Goal: Task Accomplishment & Management: Manage account settings

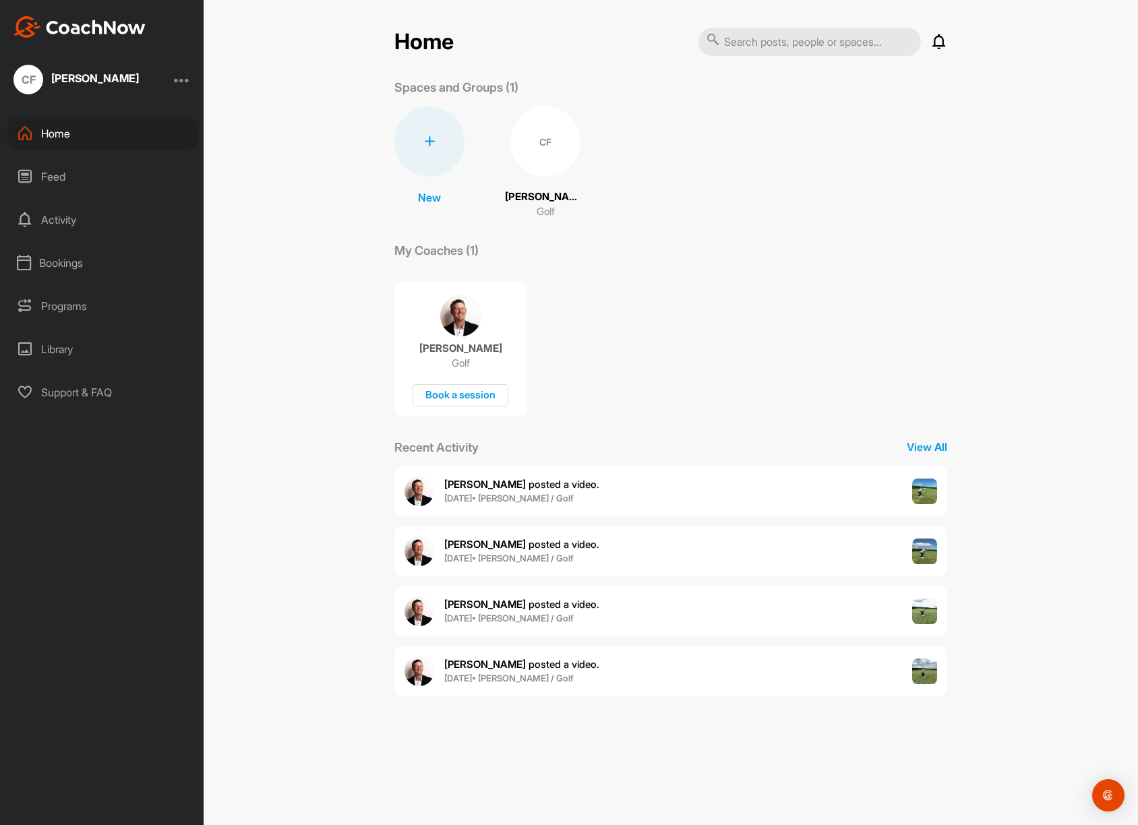
click at [75, 265] on div "Bookings" at bounding box center [102, 263] width 190 height 34
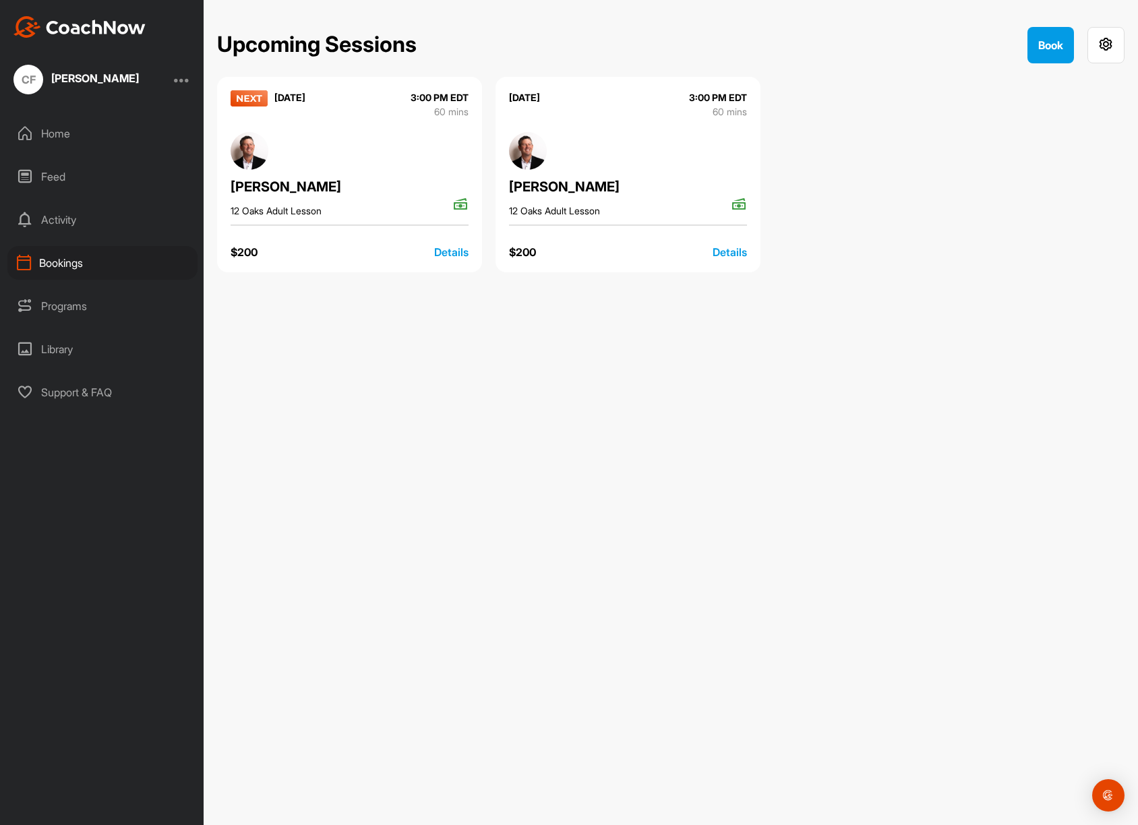
click at [444, 253] on div "Details" at bounding box center [451, 252] width 34 height 16
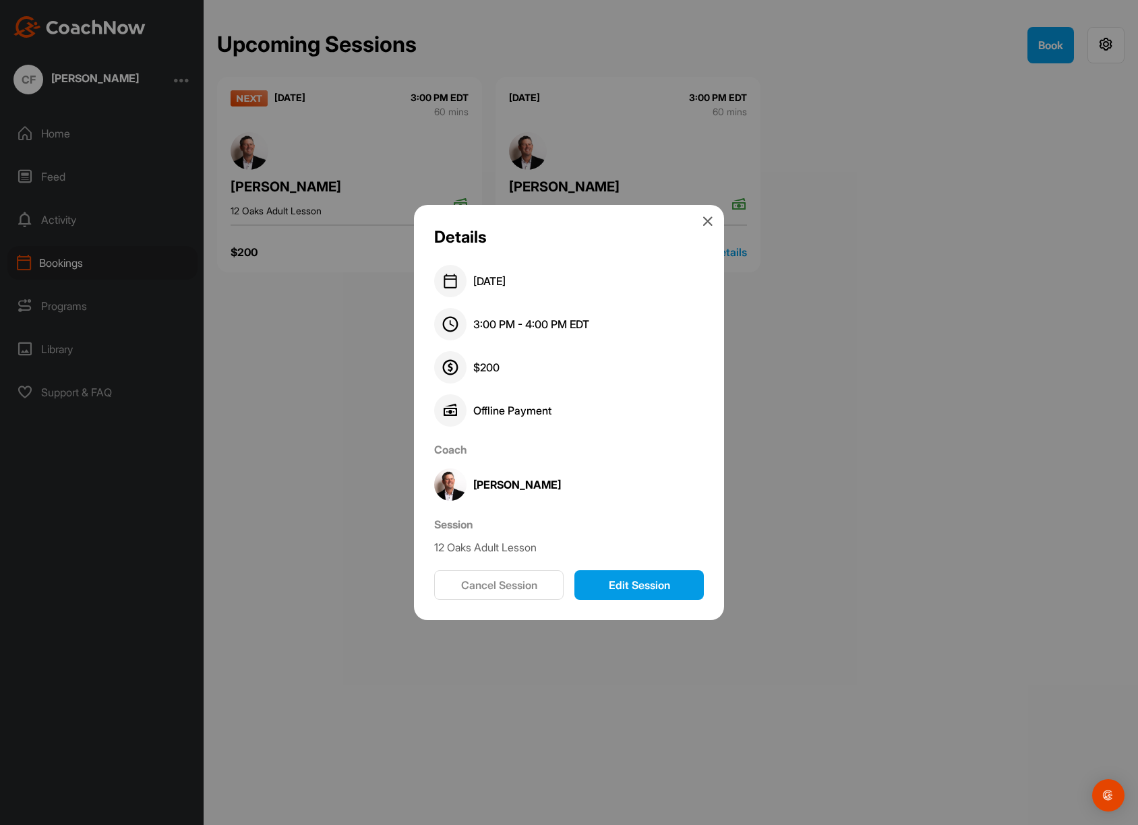
click at [510, 584] on button "Cancel Session" at bounding box center [498, 585] width 129 height 30
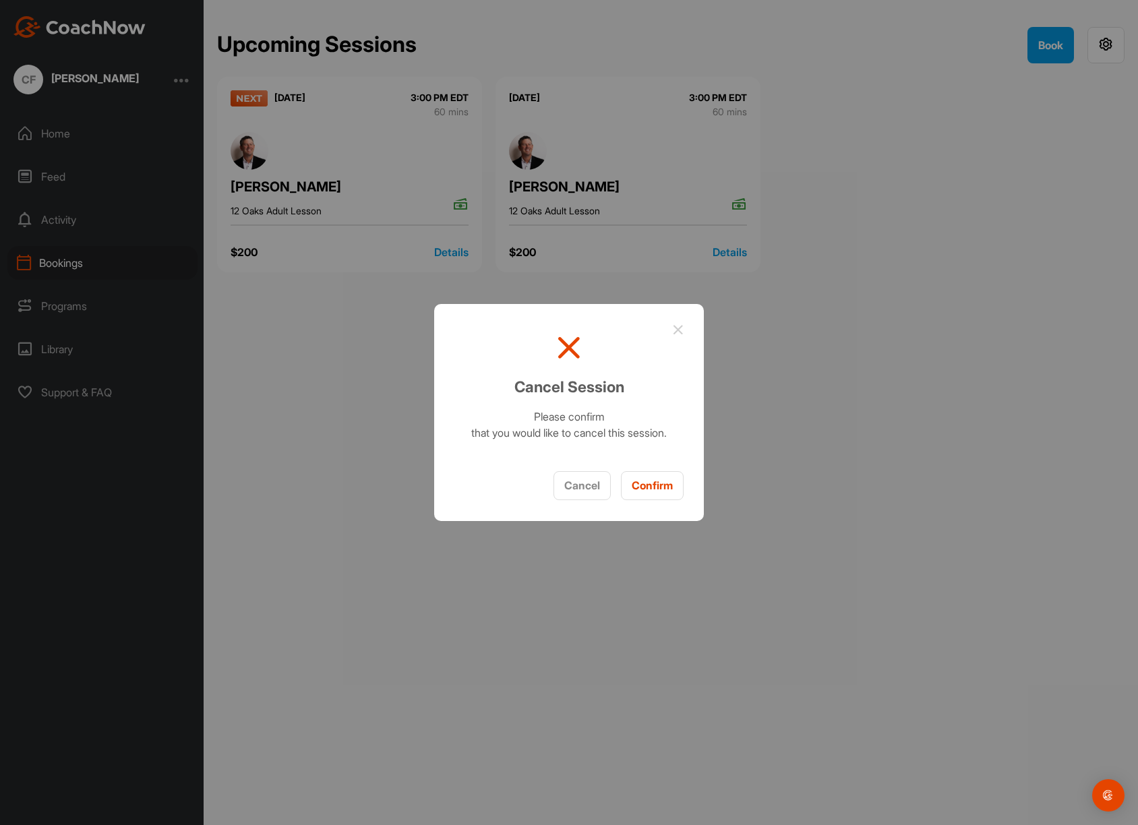
click at [661, 488] on button "Confirm" at bounding box center [652, 485] width 63 height 29
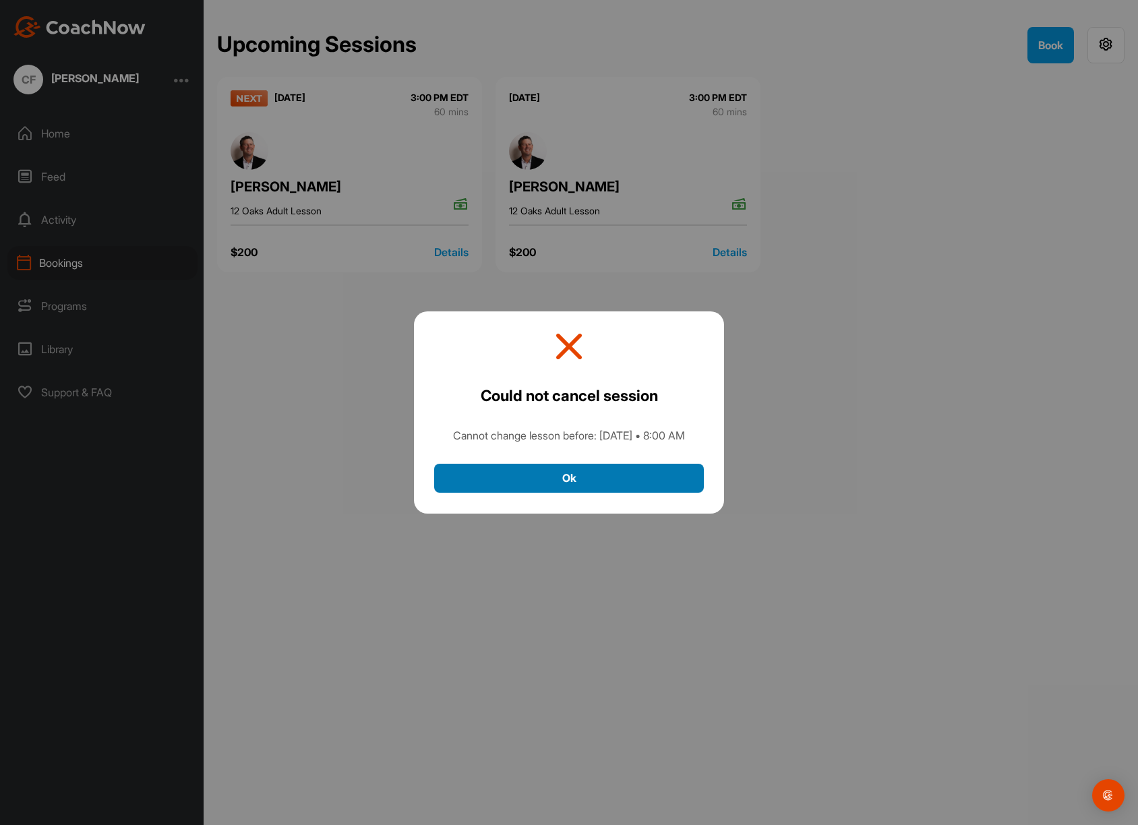
click at [594, 485] on button "Ok" at bounding box center [569, 478] width 270 height 29
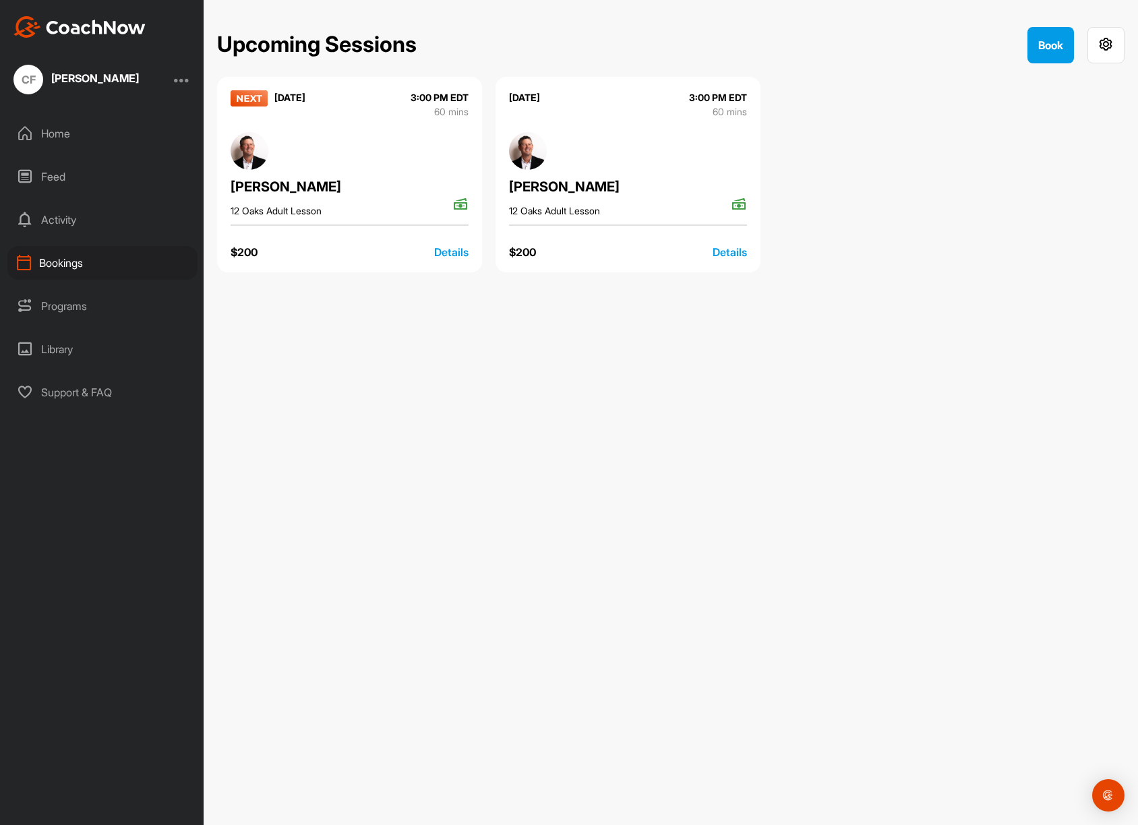
click at [458, 205] on icon at bounding box center [460, 204] width 16 height 17
click at [294, 184] on div "[PERSON_NAME]" at bounding box center [349, 187] width 238 height 20
click at [305, 99] on div "[DATE]" at bounding box center [289, 104] width 31 height 28
click at [452, 249] on div "Details" at bounding box center [451, 252] width 34 height 16
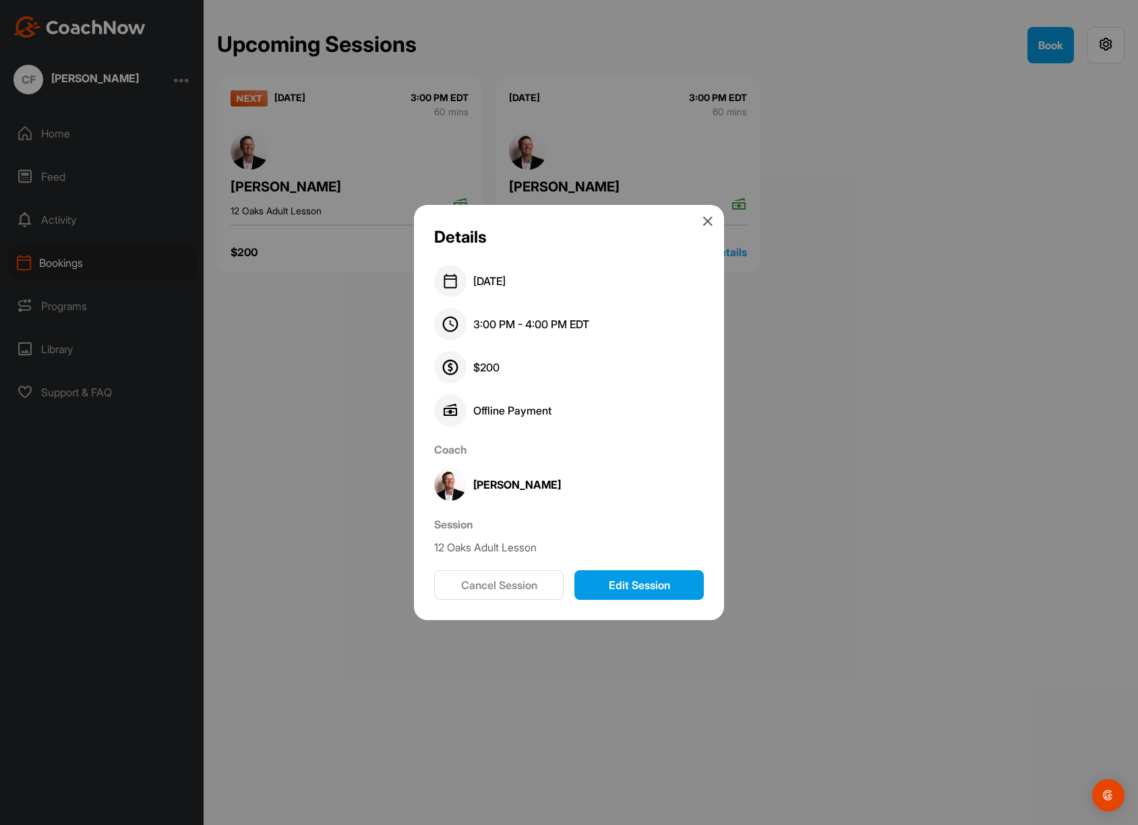
click at [608, 585] on button "Edit Session" at bounding box center [638, 585] width 129 height 30
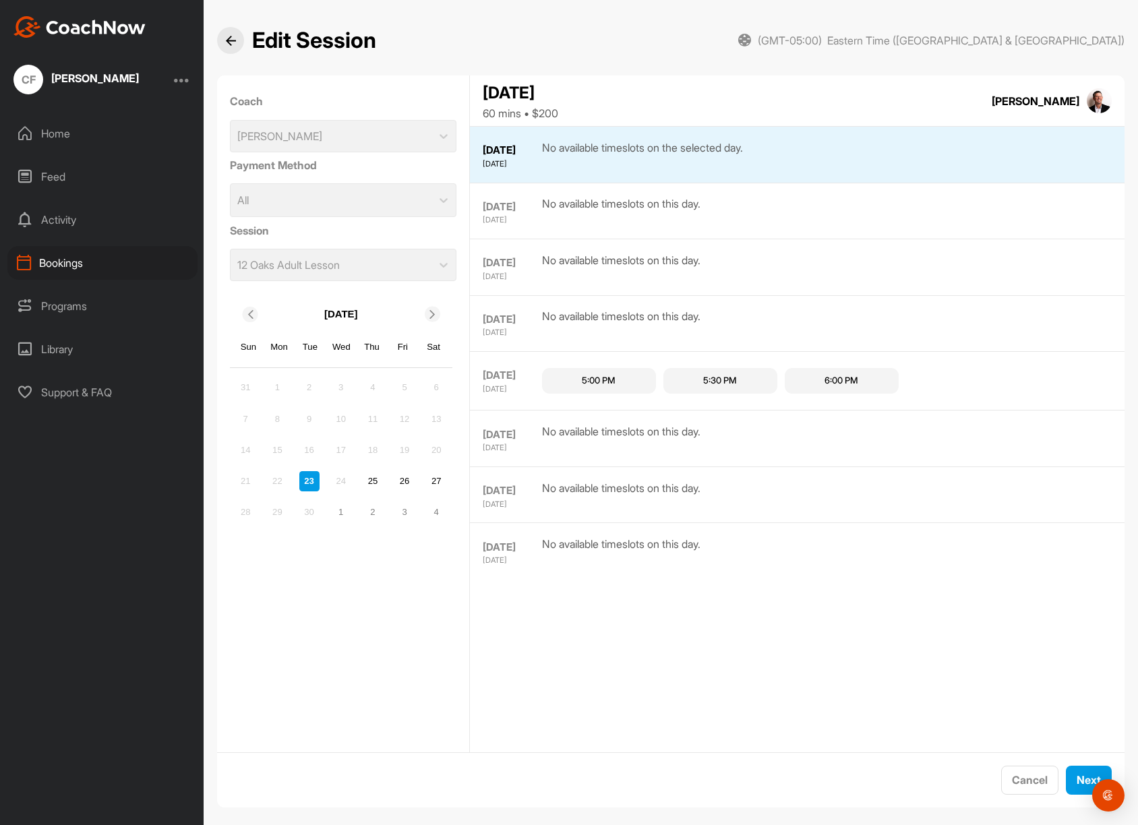
scroll to position [13, 0]
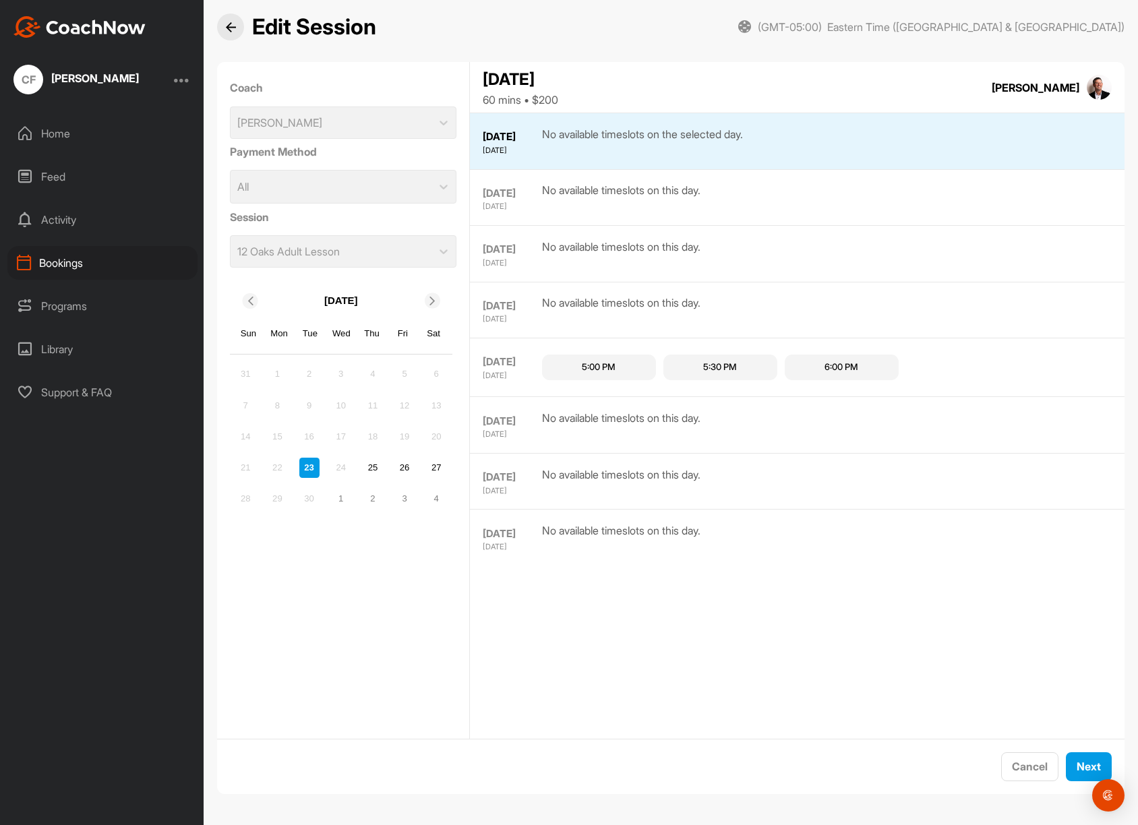
click at [223, 25] on div at bounding box center [230, 26] width 27 height 27
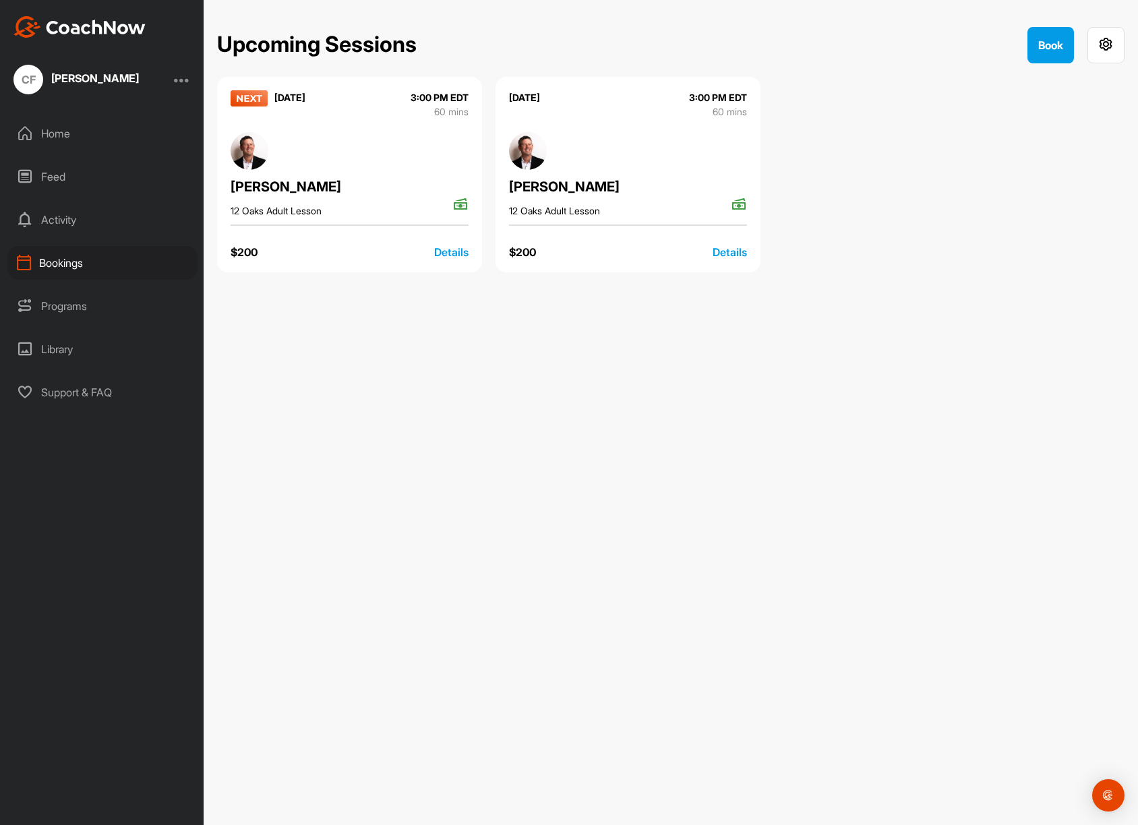
click at [453, 248] on div "Details" at bounding box center [451, 252] width 34 height 16
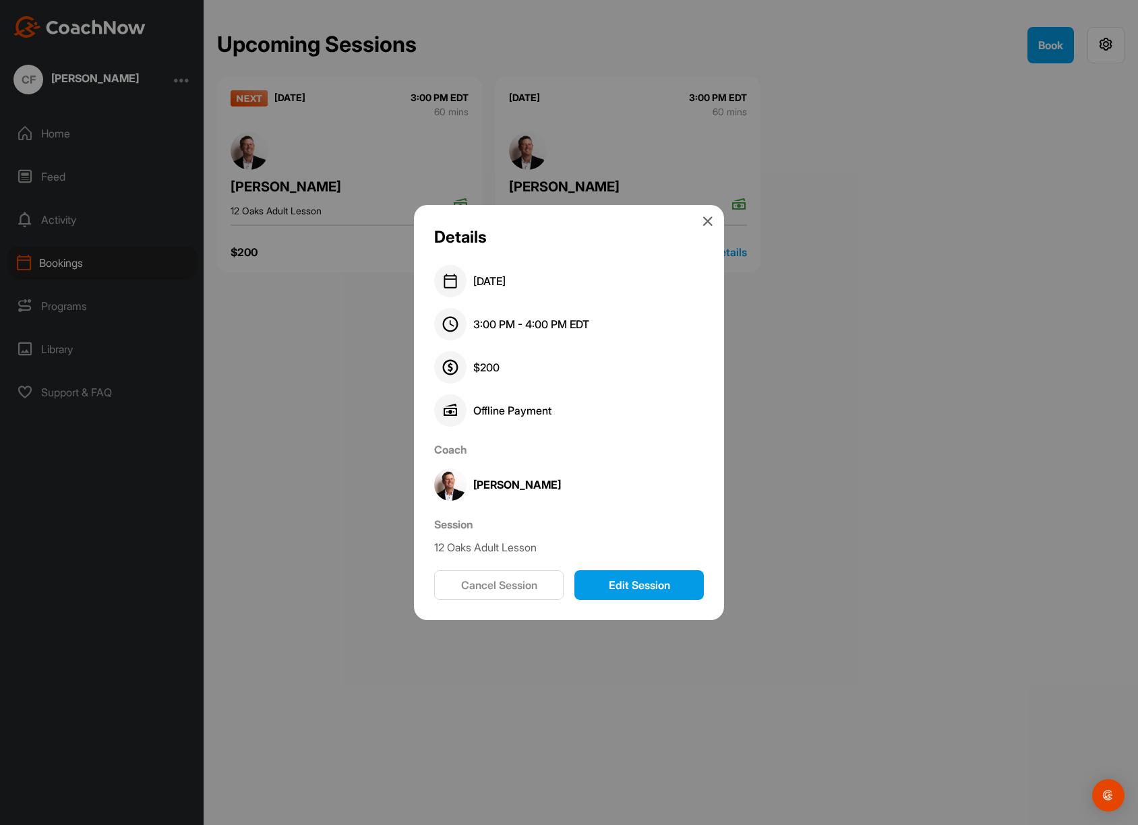
click at [631, 596] on button "Edit Session" at bounding box center [638, 585] width 129 height 30
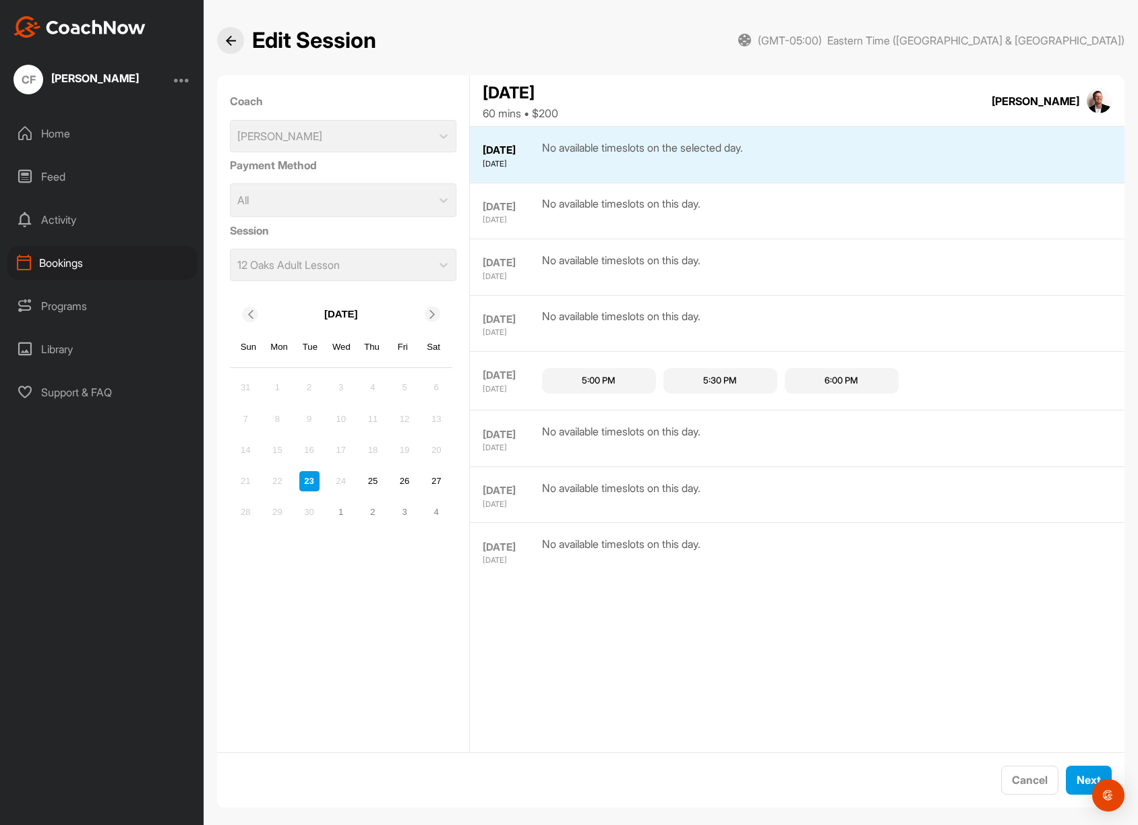
scroll to position [13, 0]
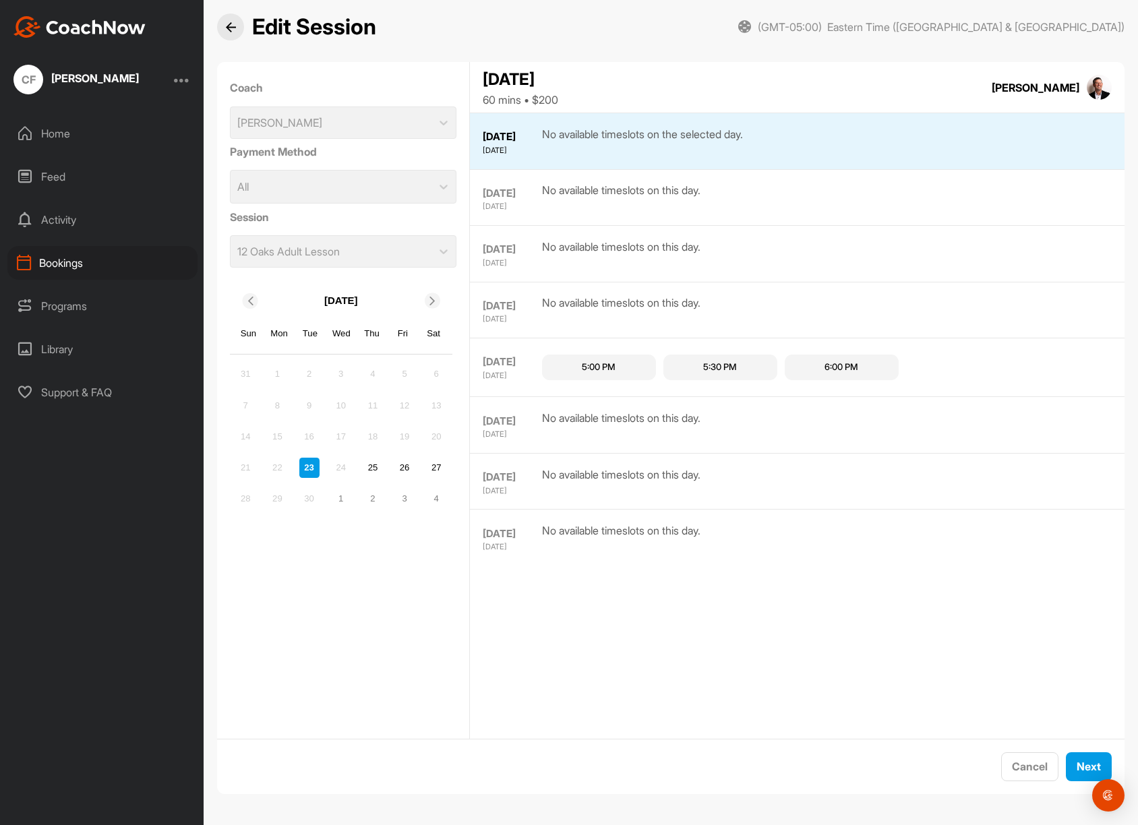
click at [430, 299] on icon at bounding box center [432, 301] width 9 height 9
click at [312, 431] on div "14" at bounding box center [309, 437] width 20 height 20
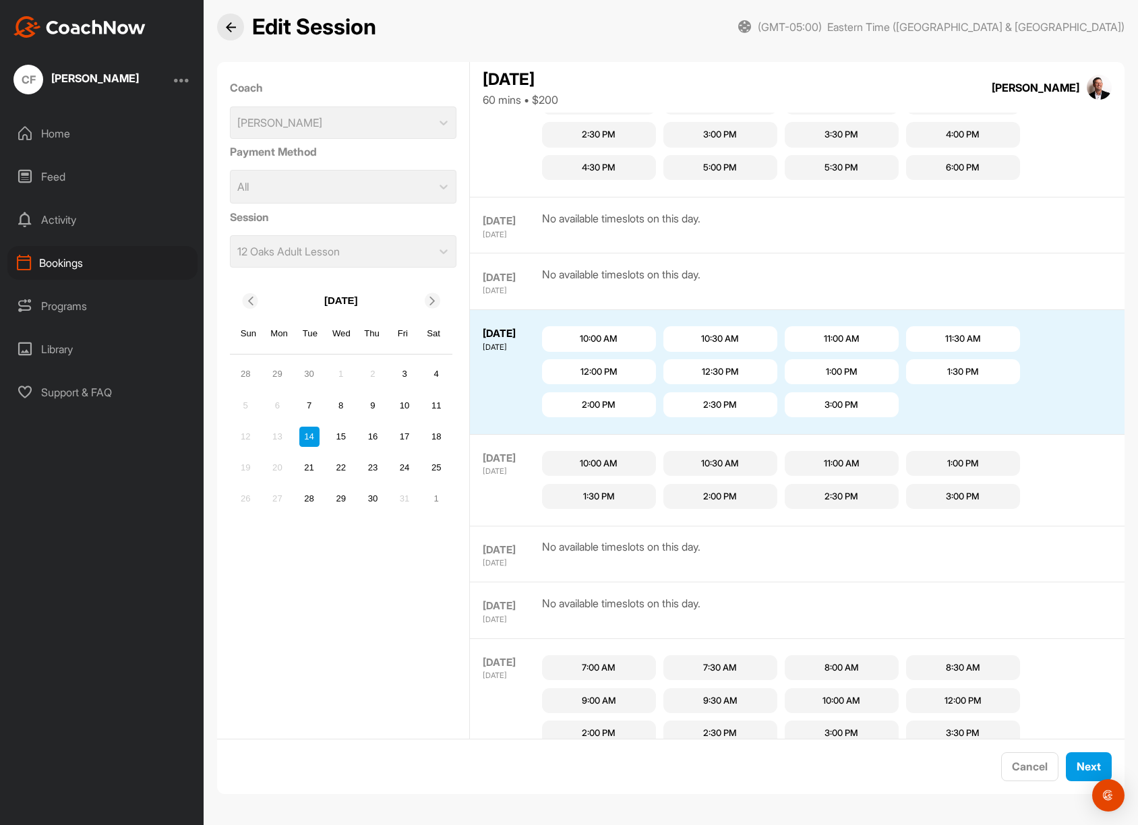
scroll to position [1218, 0]
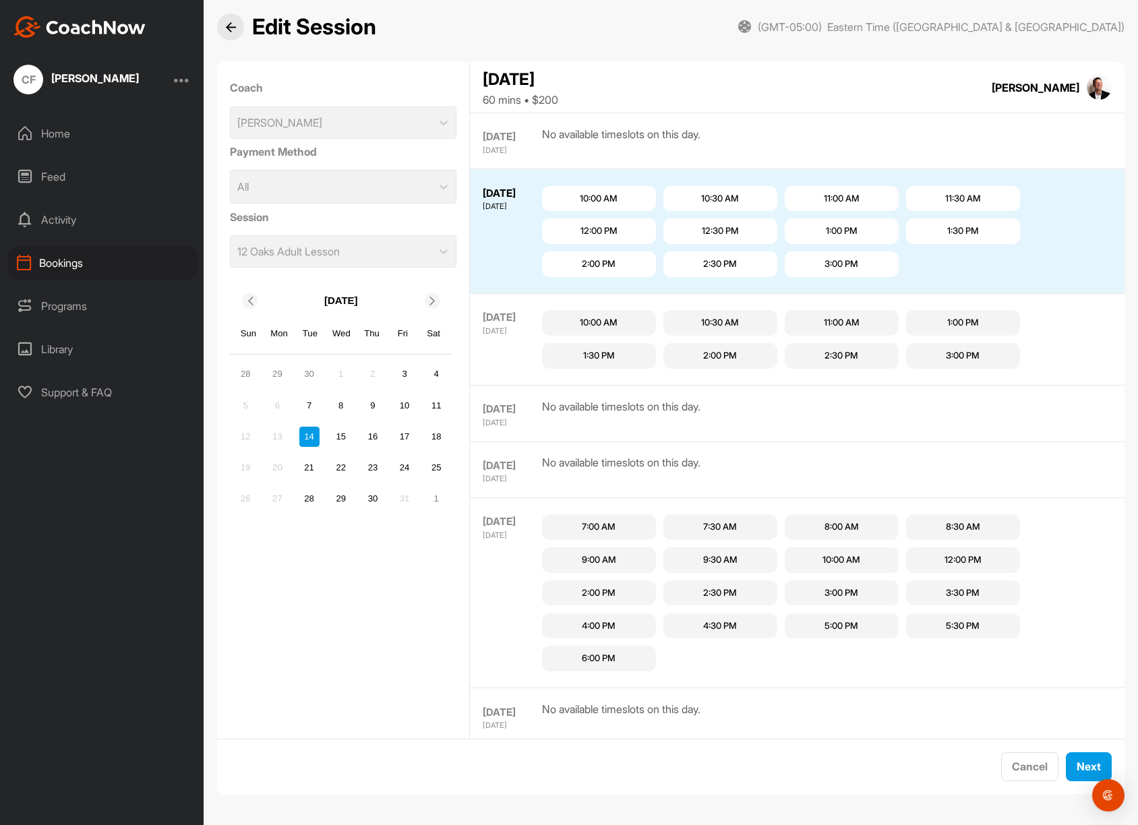
click at [807, 264] on div "3:00 PM" at bounding box center [841, 264] width 114 height 26
click at [1090, 760] on span "Next" at bounding box center [1088, 766] width 24 height 13
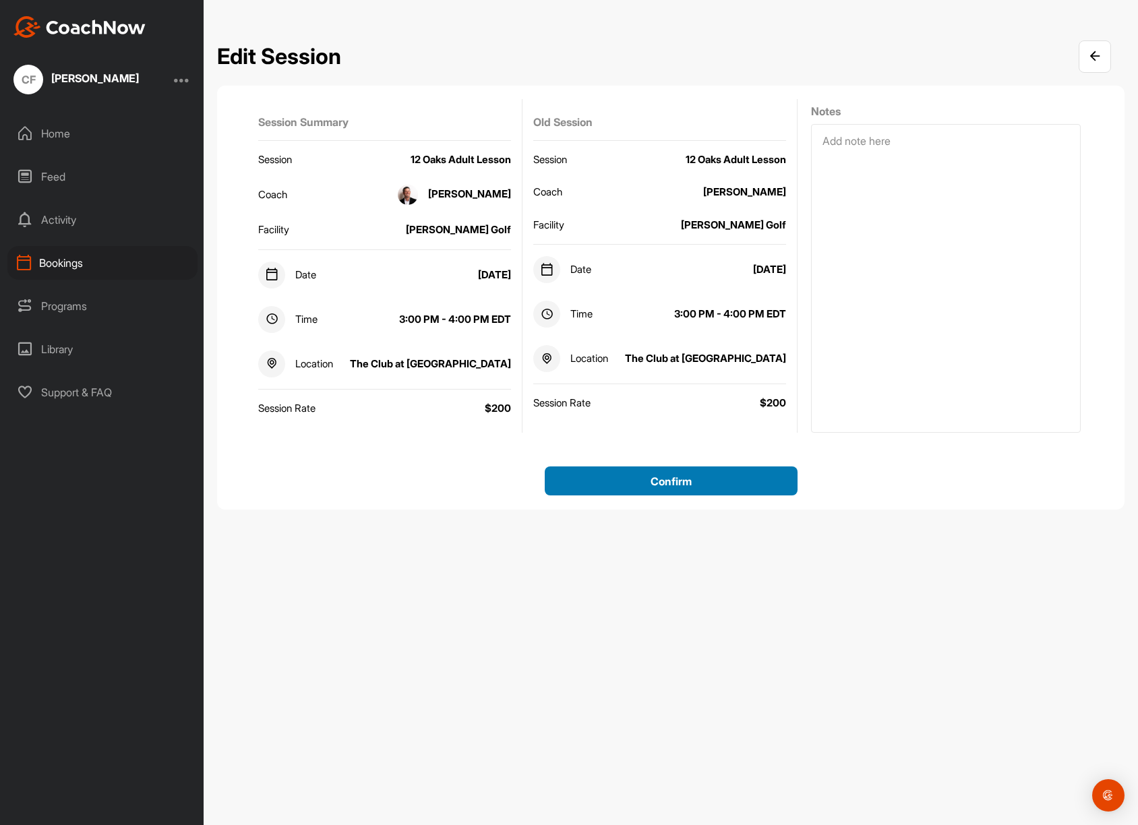
click at [680, 481] on span "Confirm" at bounding box center [670, 480] width 41 height 13
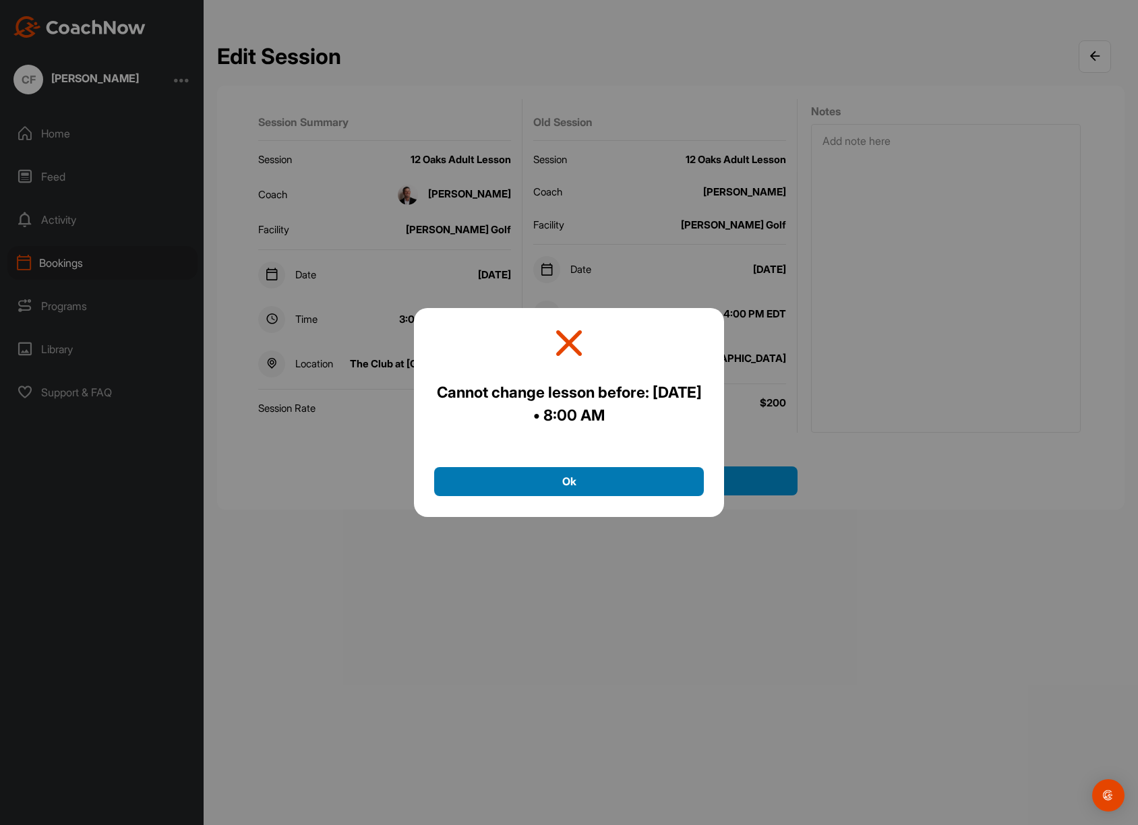
click at [667, 483] on button "Ok" at bounding box center [569, 481] width 270 height 29
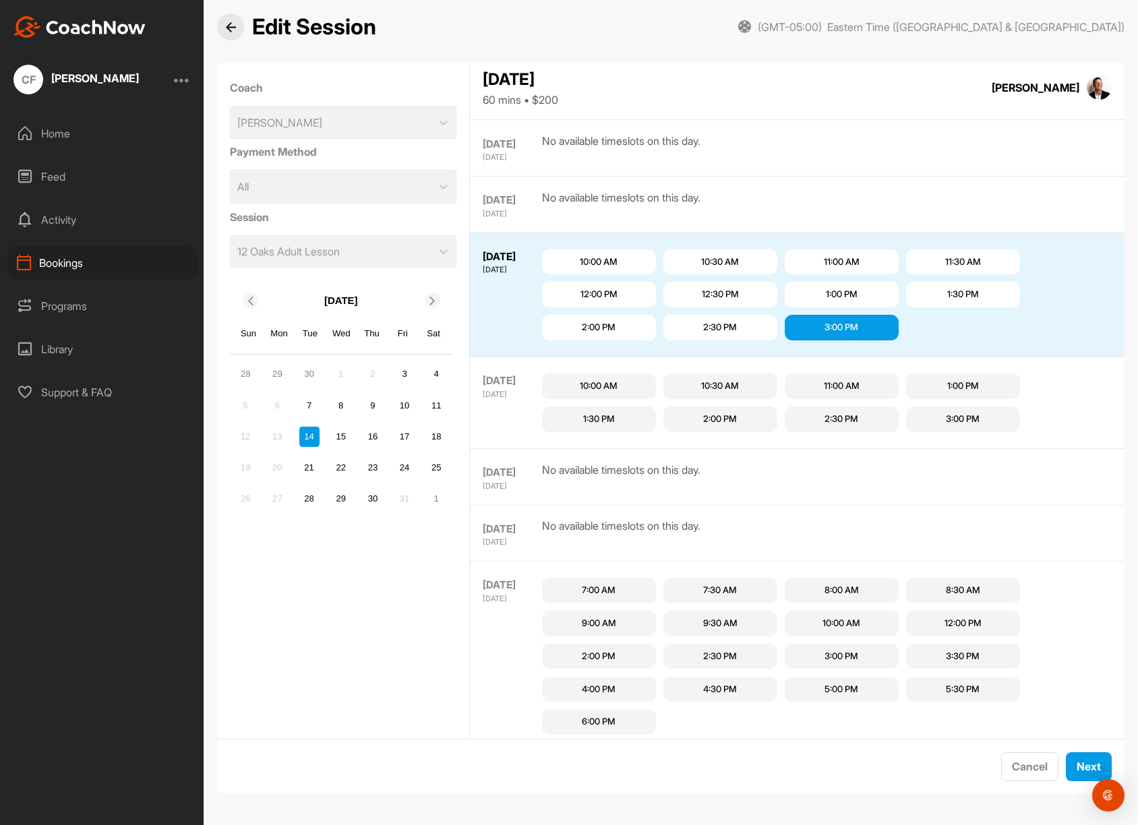
scroll to position [1499, 0]
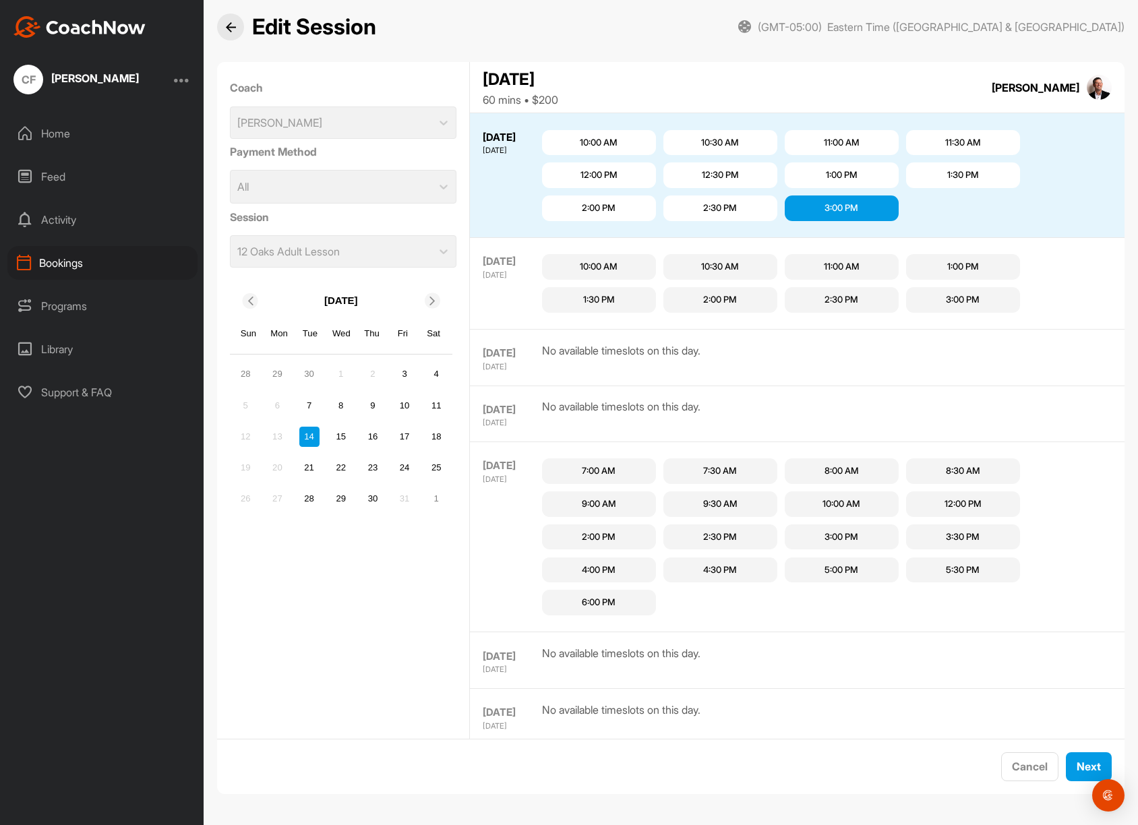
click at [1105, 82] on img at bounding box center [1099, 88] width 26 height 26
click at [1097, 88] on img at bounding box center [1099, 88] width 26 height 26
click at [1048, 92] on div "[PERSON_NAME]" at bounding box center [1035, 88] width 88 height 16
